Goal: Task Accomplishment & Management: Manage account settings

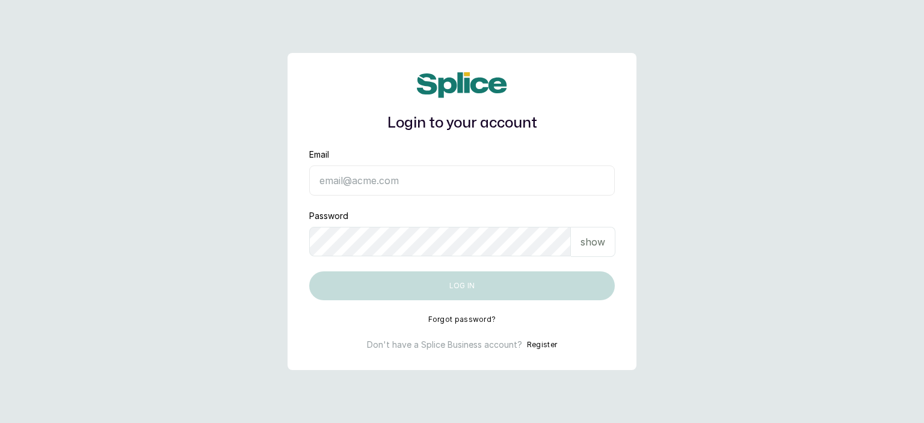
type input "sanctuarybywh@gmail.com"
click at [587, 246] on p "show" at bounding box center [592, 241] width 25 height 14
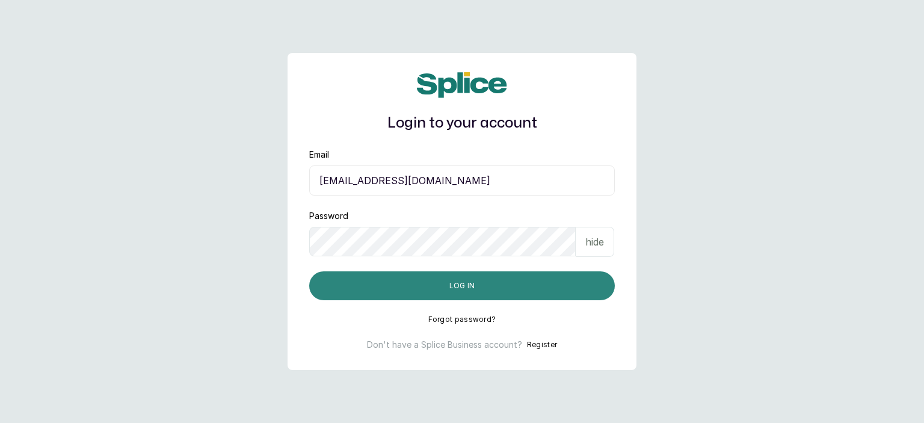
click at [462, 290] on button "Log in" at bounding box center [461, 285] width 305 height 29
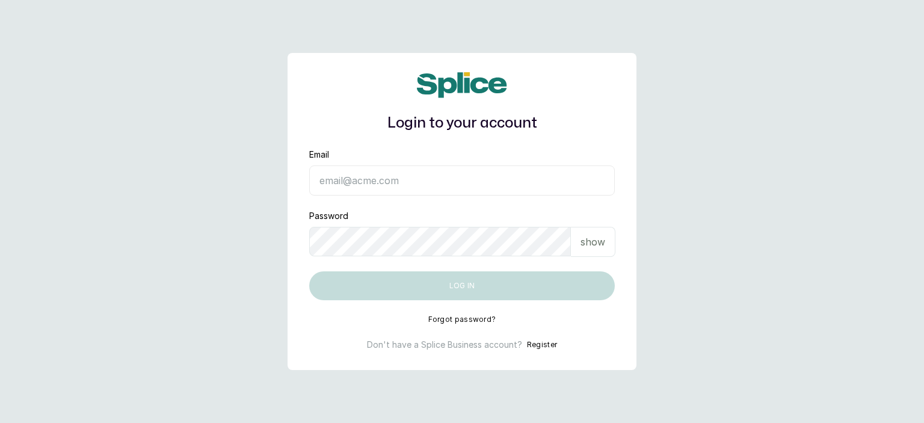
type input "sanctuarybywh@gmail.com"
click at [587, 242] on p "show" at bounding box center [592, 241] width 25 height 14
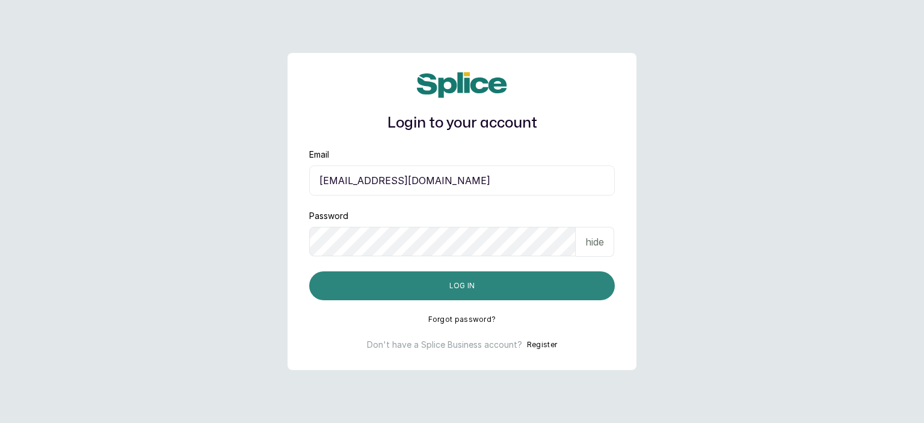
click at [459, 288] on button "Log in" at bounding box center [461, 285] width 305 height 29
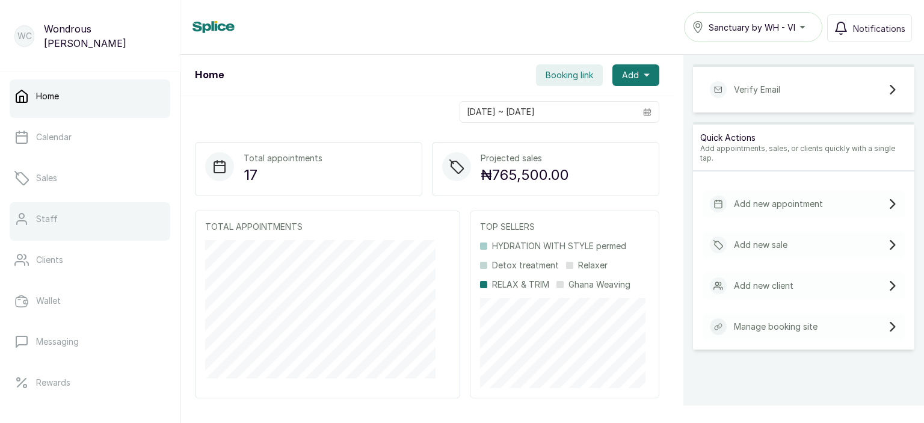
click at [67, 225] on link "Staff" at bounding box center [90, 219] width 161 height 34
